Goal: Information Seeking & Learning: Learn about a topic

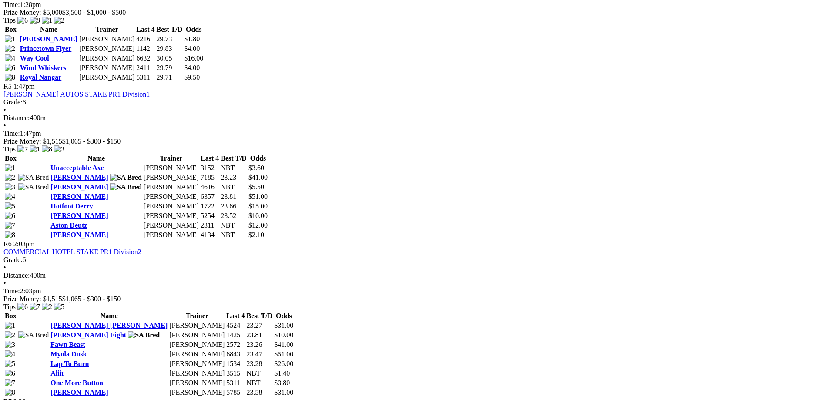
scroll to position [958, 0]
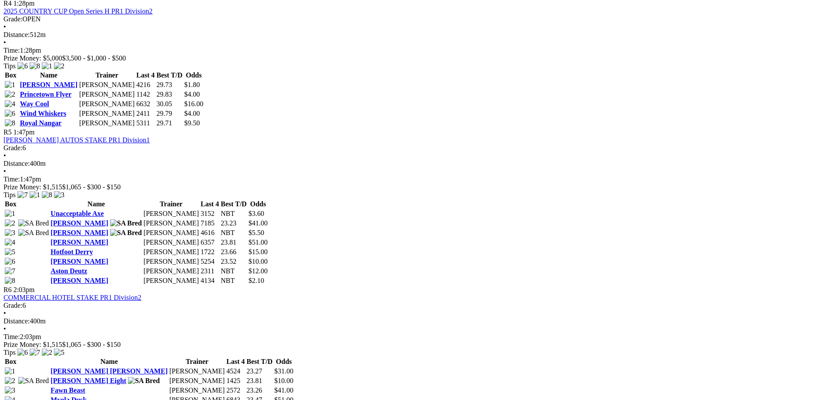
scroll to position [958, 0]
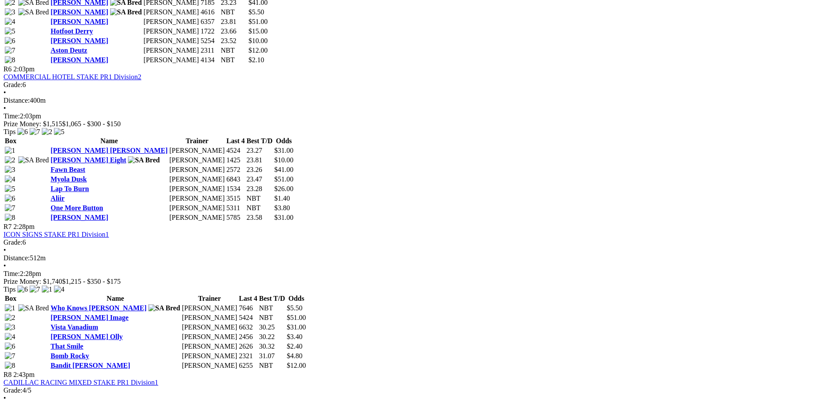
scroll to position [1132, 0]
